Goal: Task Accomplishment & Management: Use online tool/utility

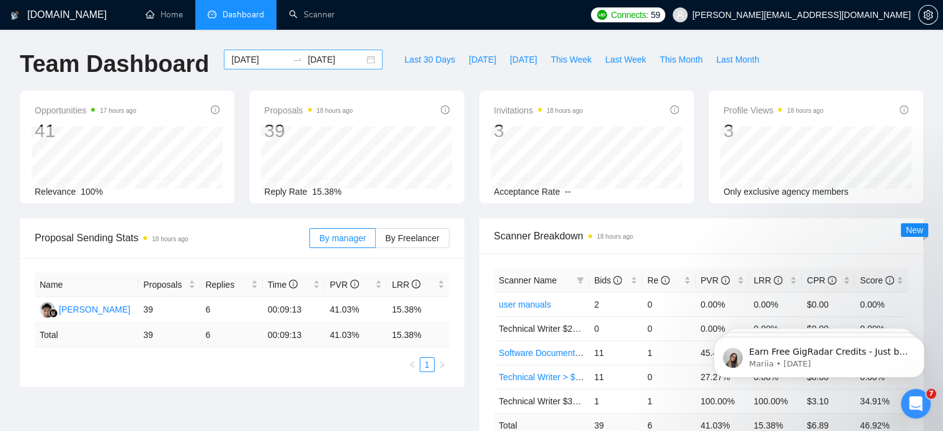
click at [365, 61] on div "[DATE] [DATE]" at bounding box center [303, 60] width 159 height 20
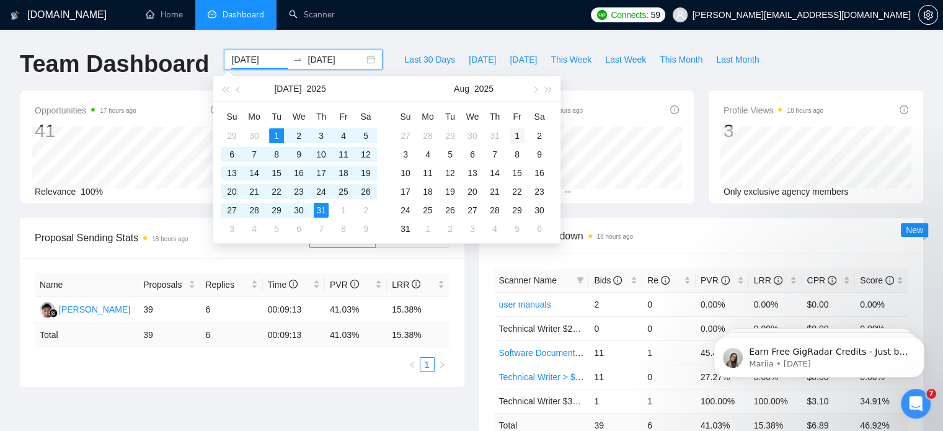
type input "[DATE]"
click at [513, 139] on div "1" at bounding box center [517, 135] width 15 height 15
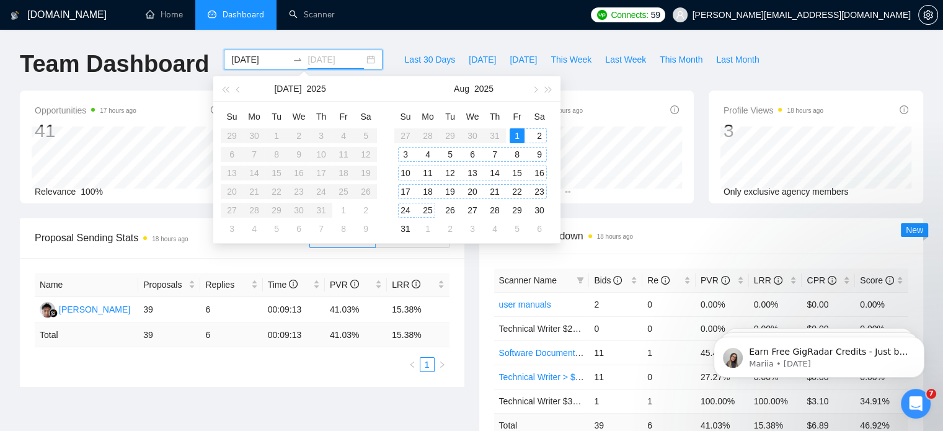
type input "[DATE]"
click at [404, 229] on div "31" at bounding box center [405, 228] width 15 height 15
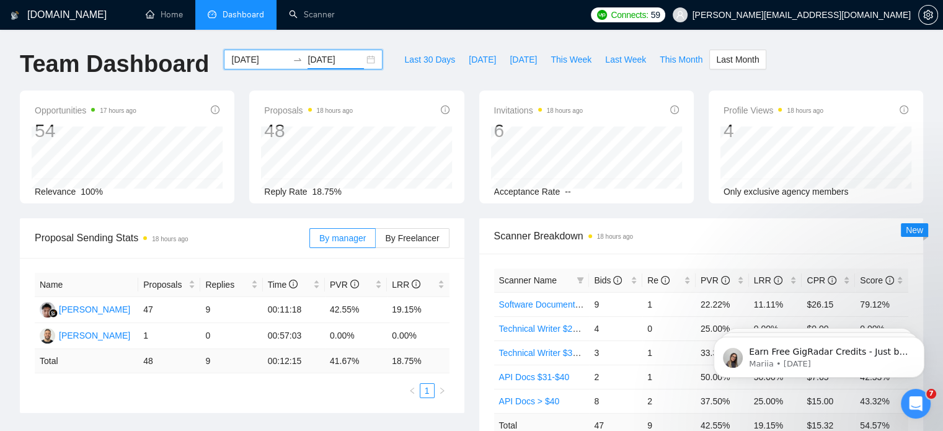
scroll to position [377, 0]
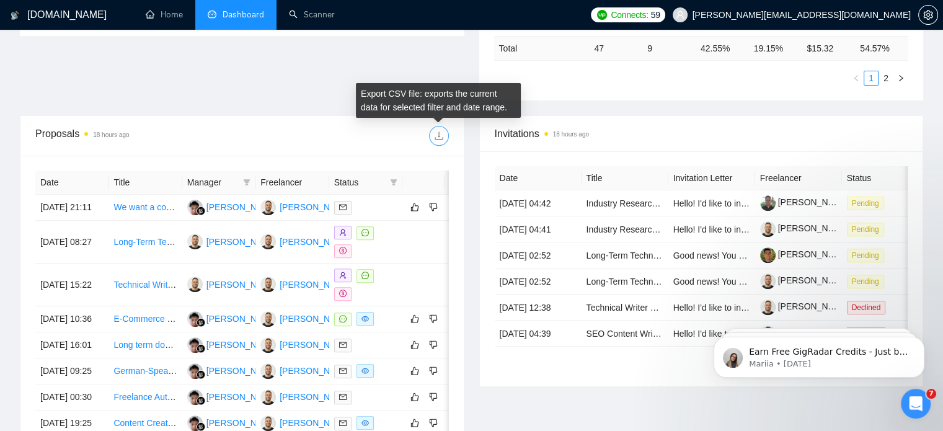
click at [443, 133] on icon "download" at bounding box center [439, 136] width 10 height 10
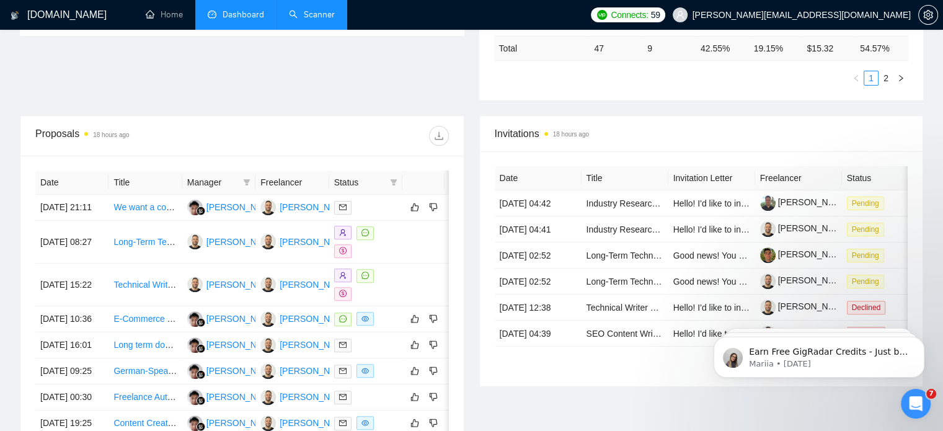
click at [309, 17] on link "Scanner" at bounding box center [312, 14] width 46 height 11
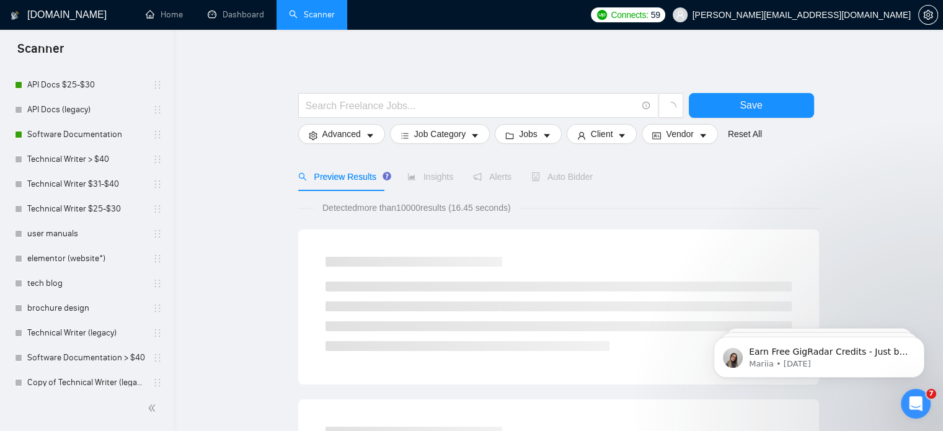
scroll to position [138, 0]
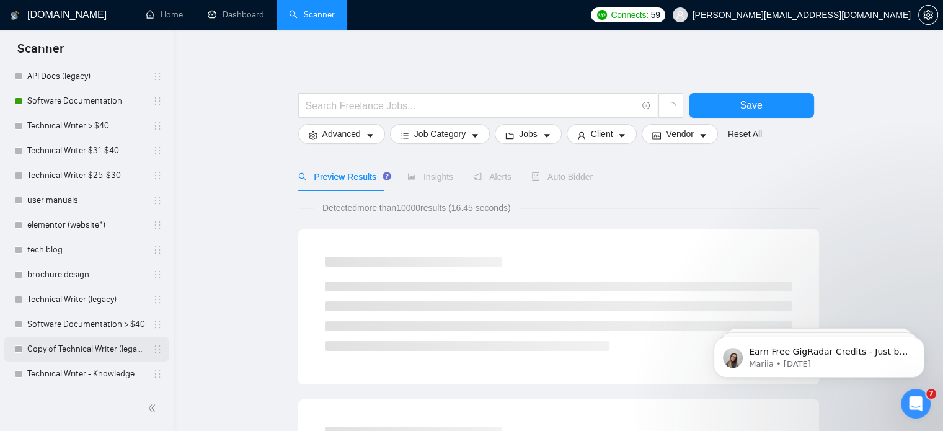
click at [93, 345] on link "Copy of Technical Writer (legacy)" at bounding box center [86, 349] width 118 height 25
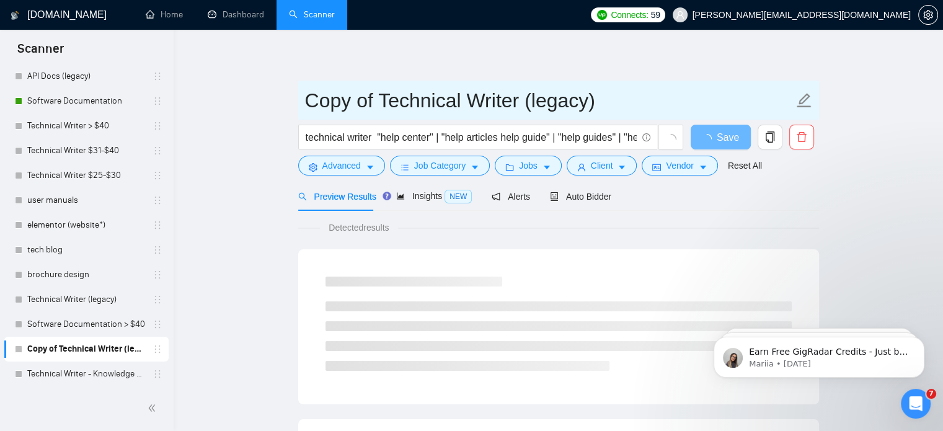
click at [384, 102] on input "Copy of Technical Writer (legacy)" at bounding box center [549, 100] width 489 height 31
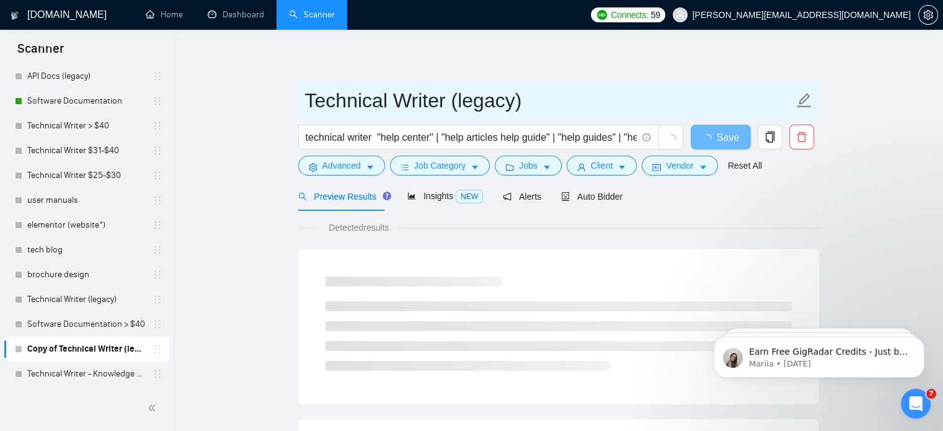
click at [559, 102] on input "Technical Writer (legacy)" at bounding box center [549, 100] width 489 height 31
type input "Technical Writer -"
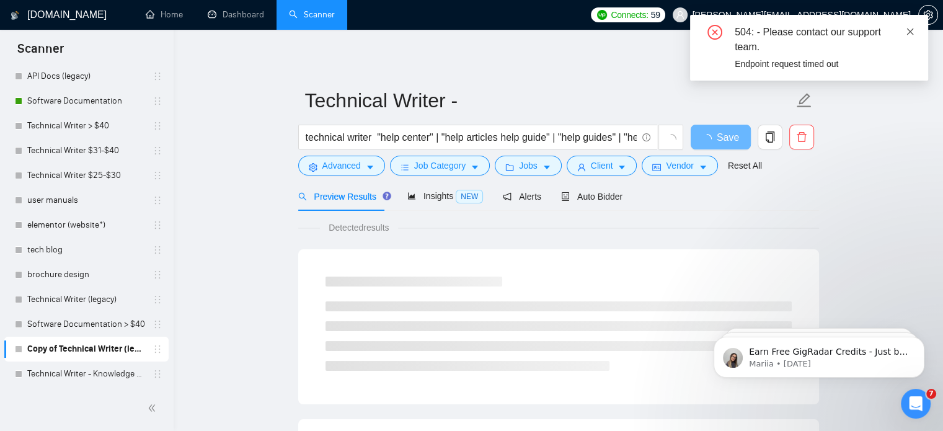
click at [909, 33] on icon "close" at bounding box center [910, 31] width 9 height 9
